Goal: Information Seeking & Learning: Learn about a topic

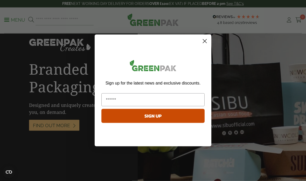
scroll to position [920, 0]
click at [206, 43] on icon "Close dialog" at bounding box center [205, 41] width 4 height 4
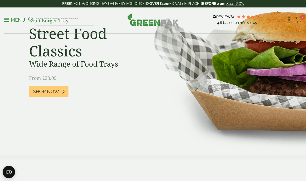
scroll to position [0, 0]
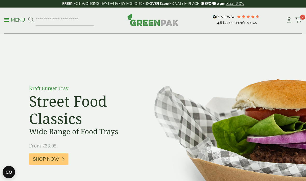
click at [10, 22] on p "Menu" at bounding box center [14, 20] width 21 height 6
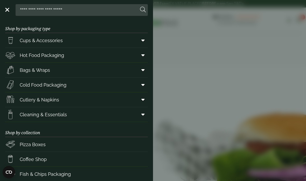
click at [144, 57] on icon at bounding box center [142, 54] width 3 height 5
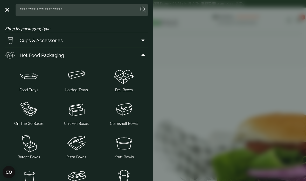
click at [9, 12] on link "Menu" at bounding box center [6, 9] width 5 height 5
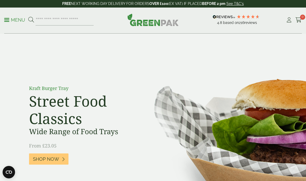
click at [13, 22] on p "Menu" at bounding box center [14, 20] width 21 height 6
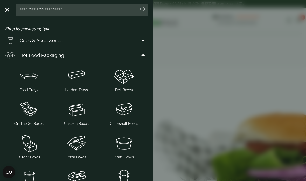
click at [9, 11] on link "Menu" at bounding box center [6, 9] width 5 height 5
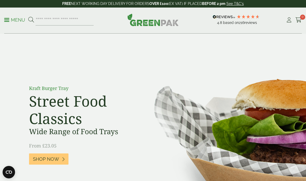
click at [23, 21] on p "Menu" at bounding box center [14, 20] width 21 height 6
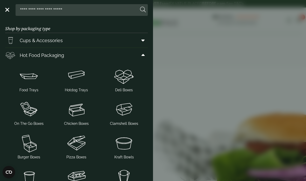
click at [63, 12] on input "search" at bounding box center [78, 9] width 121 height 11
type input "**********"
click at [143, 10] on button at bounding box center [143, 9] width 6 height 7
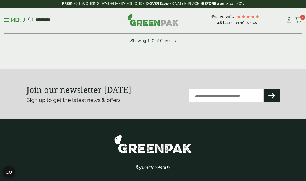
scroll to position [102, 0]
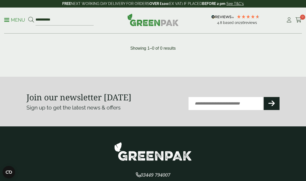
click at [11, 19] on p "Menu" at bounding box center [14, 20] width 21 height 6
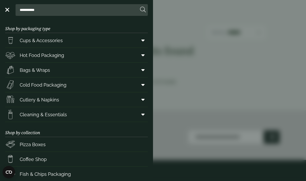
scroll to position [0, 0]
click at [15, 87] on img at bounding box center [10, 84] width 10 height 10
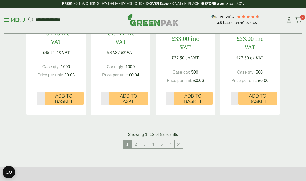
scroll to position [592, 0]
click at [163, 140] on link "5" at bounding box center [162, 144] width 8 height 8
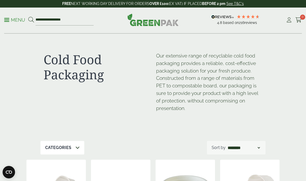
click at [11, 19] on p "Menu" at bounding box center [14, 20] width 21 height 6
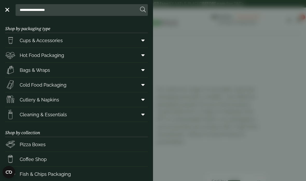
click at [13, 36] on img at bounding box center [10, 40] width 10 height 10
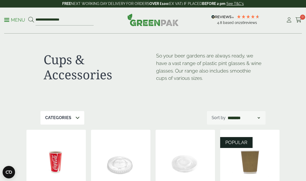
click at [8, 20] on span at bounding box center [6, 19] width 5 height 1
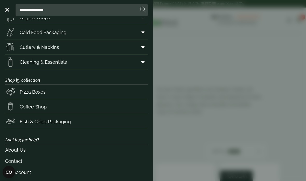
scroll to position [58, 0]
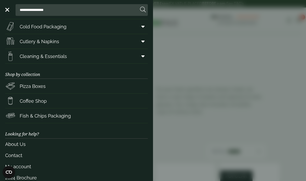
click at [28, 118] on span "Fish & Chips Packaging" at bounding box center [45, 115] width 51 height 7
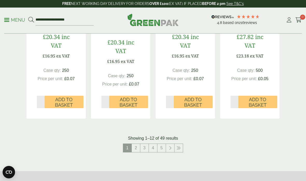
scroll to position [567, 0]
click at [154, 144] on link "4" at bounding box center [153, 148] width 8 height 8
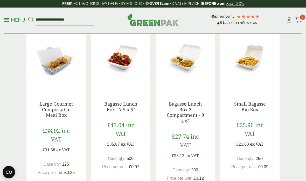
scroll to position [101, 0]
click at [8, 22] on p "Menu" at bounding box center [14, 20] width 21 height 6
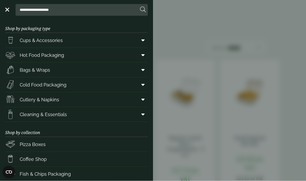
scroll to position [101, 0]
click at [22, 70] on span "Bags & Wraps" at bounding box center [35, 69] width 30 height 7
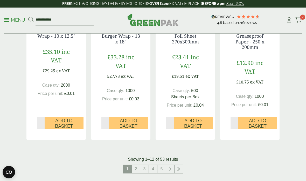
scroll to position [554, 0]
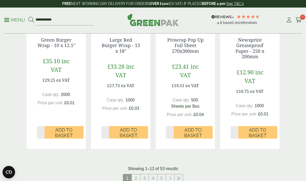
click at [154, 176] on link "4" at bounding box center [153, 178] width 8 height 8
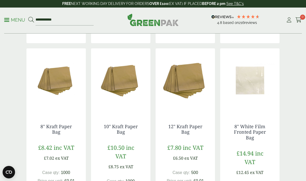
scroll to position [271, 0]
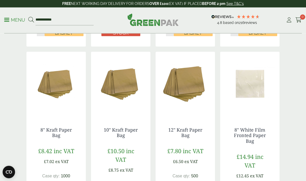
click at [8, 20] on span at bounding box center [6, 19] width 5 height 1
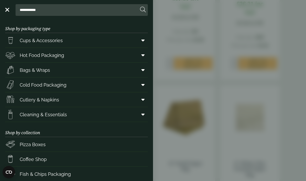
scroll to position [0, 0]
click at [8, 9] on span at bounding box center [6, 9] width 5 height 1
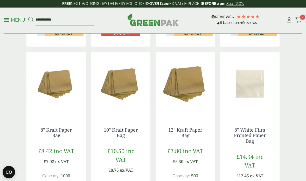
scroll to position [574, 0]
